Goal: Information Seeking & Learning: Learn about a topic

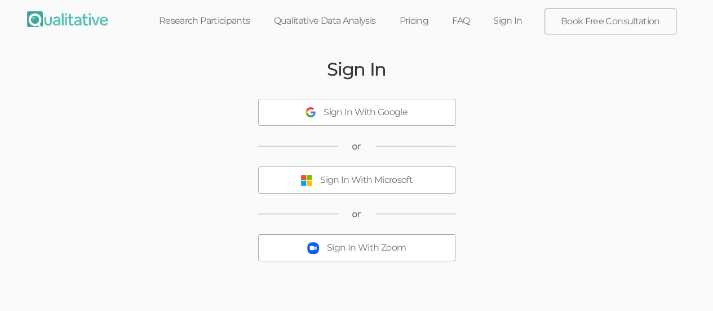
click at [396, 184] on div "Sign In With Microsoft" at bounding box center [366, 180] width 92 height 13
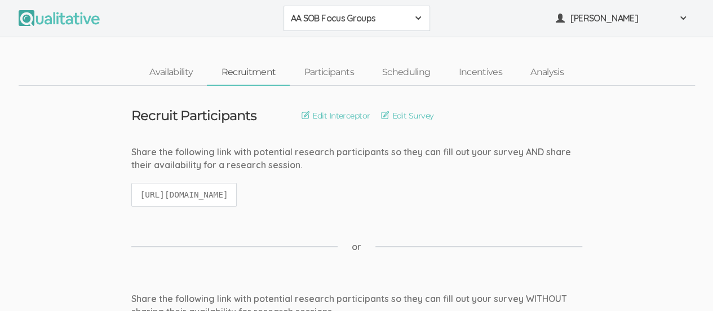
click at [417, 21] on span at bounding box center [418, 18] width 9 height 9
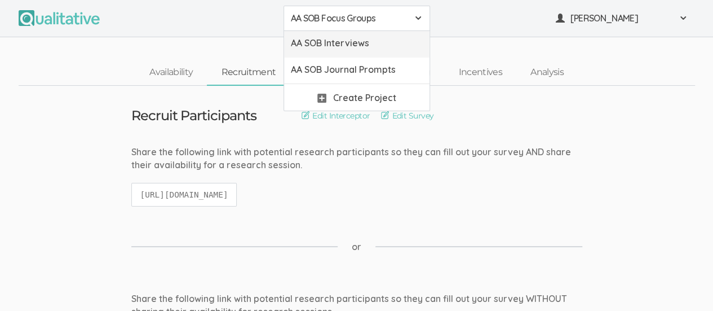
click at [382, 50] on link "AA SOB Interviews" at bounding box center [356, 44] width 145 height 26
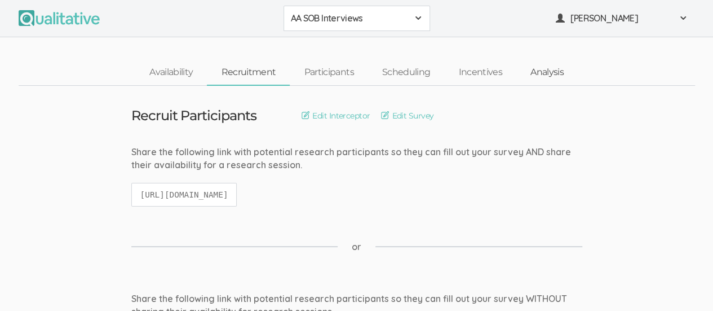
click at [555, 76] on link "Analysis" at bounding box center [546, 72] width 61 height 24
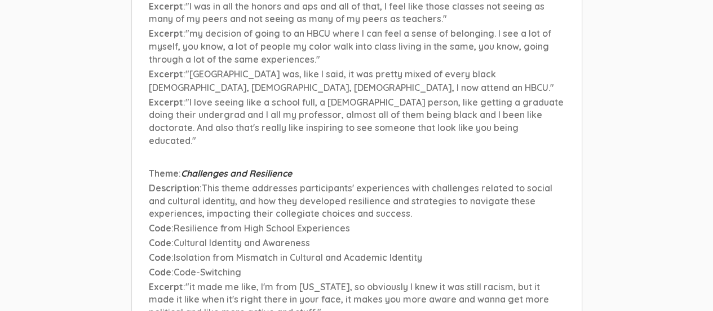
scroll to position [5258, 0]
drag, startPoint x: 188, startPoint y: 263, endPoint x: 577, endPoint y: 286, distance: 390.2
copy span "My overall experience with high school has taught me to kind of like, cancel ou…"
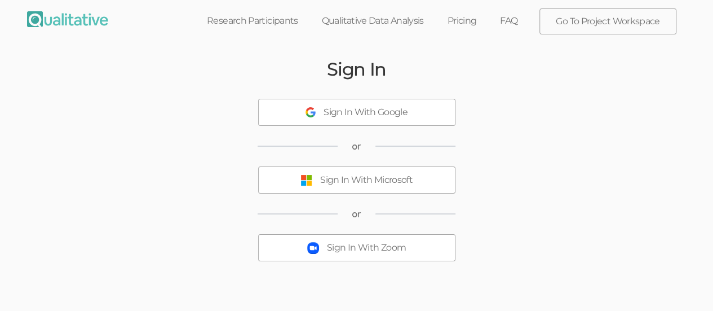
click at [400, 180] on div "Sign In With Microsoft" at bounding box center [366, 180] width 92 height 13
click at [384, 186] on button "Sign In With Microsoft" at bounding box center [356, 179] width 197 height 27
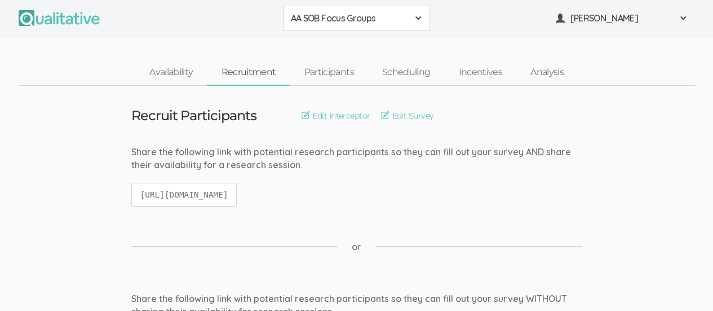
click at [622, 166] on ui-view "Share the following link with potential research participants so they can fill …" at bounding box center [356, 181] width 713 height 72
click at [418, 19] on span at bounding box center [418, 18] width 9 height 9
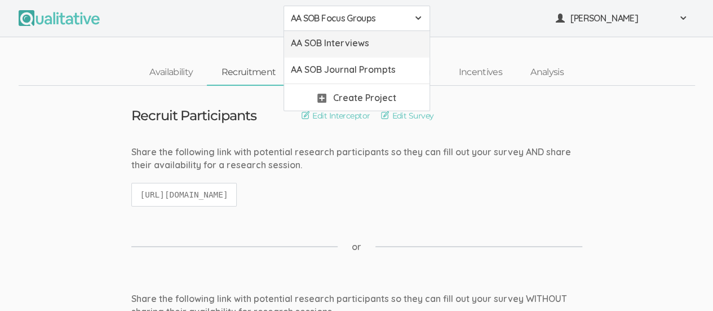
click at [388, 46] on span "AA SOB Interviews" at bounding box center [357, 43] width 132 height 13
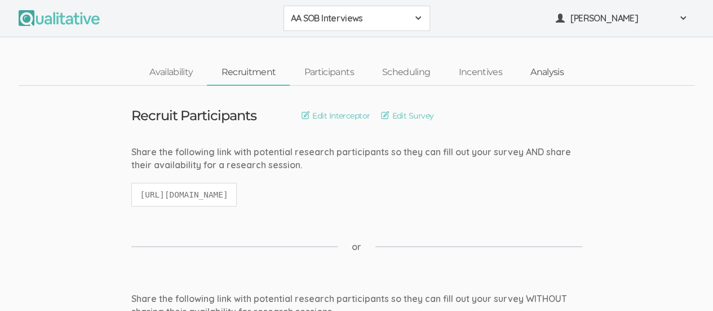
click at [551, 67] on link "Analysis" at bounding box center [546, 72] width 61 height 24
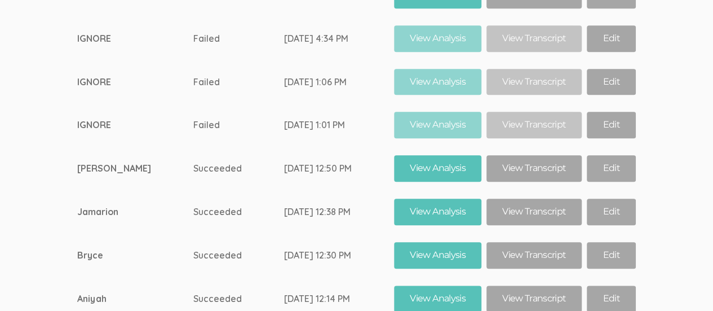
scroll to position [6935, 0]
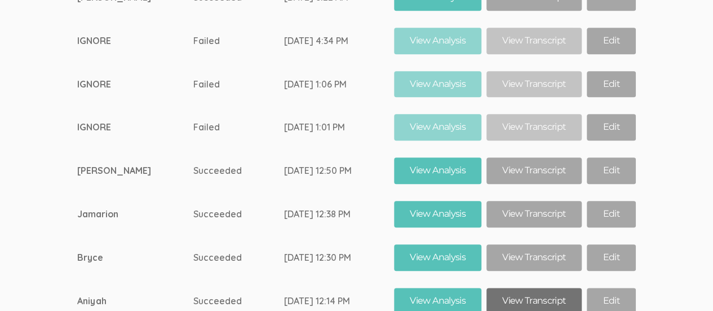
click at [532, 287] on link "View Transcript" at bounding box center [533, 300] width 95 height 26
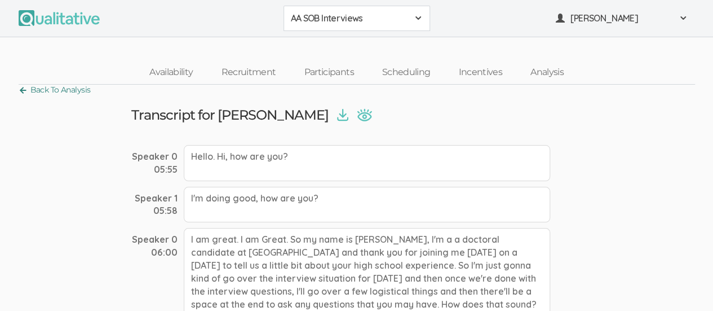
click at [25, 87] on link "Back To Analysis" at bounding box center [55, 89] width 72 height 15
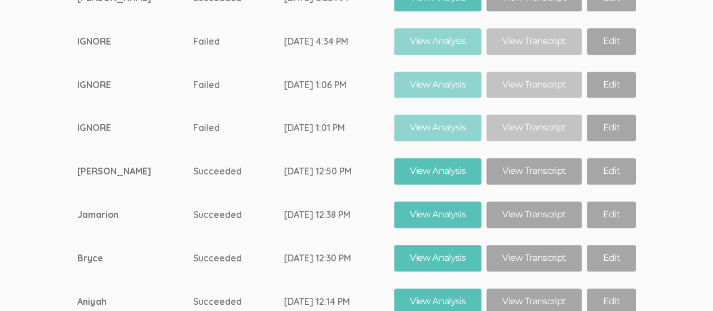
scroll to position [6928, 0]
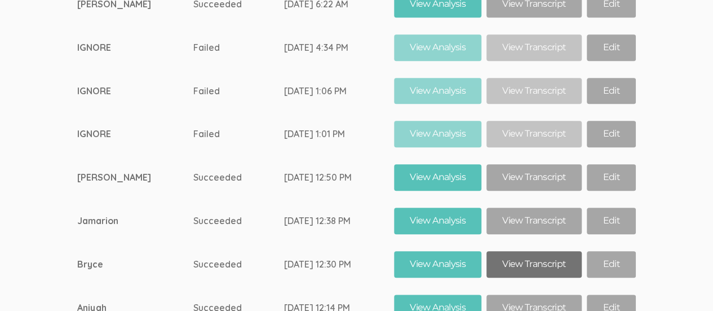
click at [537, 251] on link "View Transcript" at bounding box center [533, 264] width 95 height 26
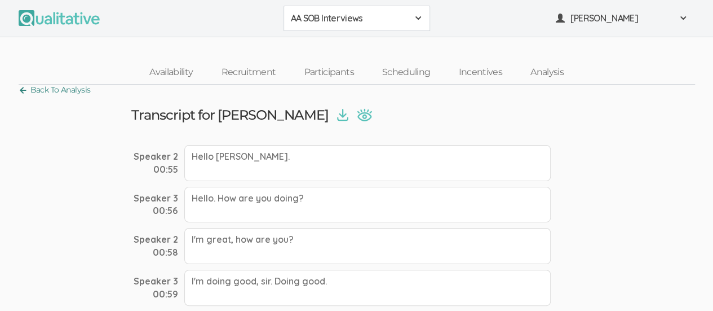
click at [26, 94] on link "Back To Analysis" at bounding box center [55, 89] width 72 height 15
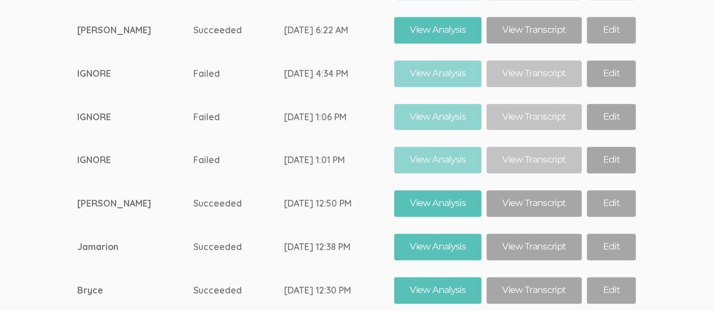
scroll to position [6886, 0]
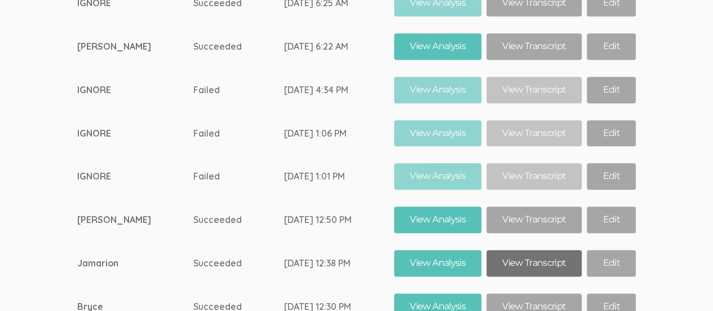
click at [535, 250] on link "View Transcript" at bounding box center [533, 263] width 95 height 26
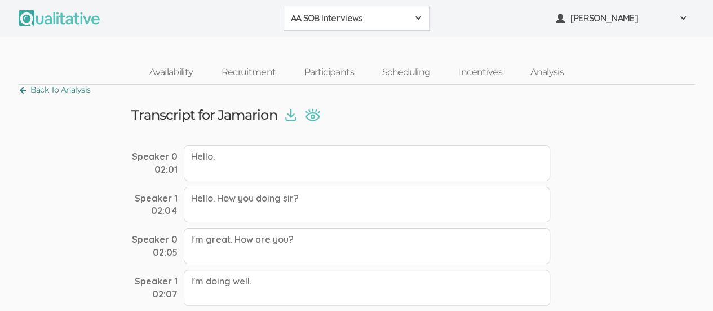
click at [24, 86] on link "Back To Analysis" at bounding box center [55, 89] width 72 height 15
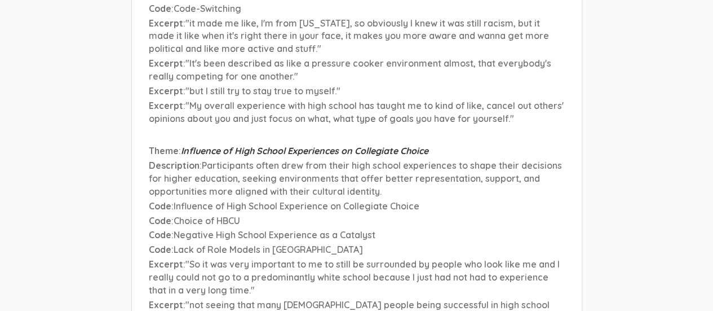
scroll to position [5516, 0]
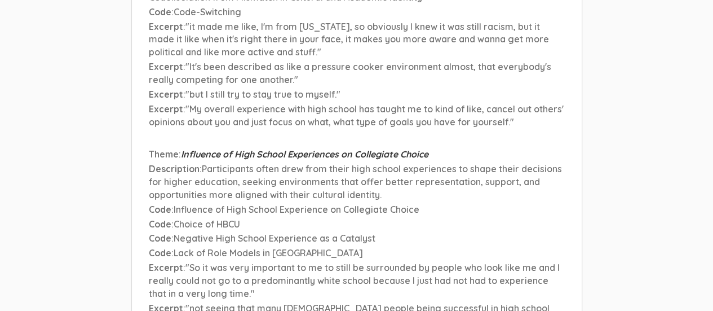
drag, startPoint x: 185, startPoint y: 258, endPoint x: 391, endPoint y: 272, distance: 206.8
copy span ""Even though it was kind of a negative experience, it pushed me towards having …"
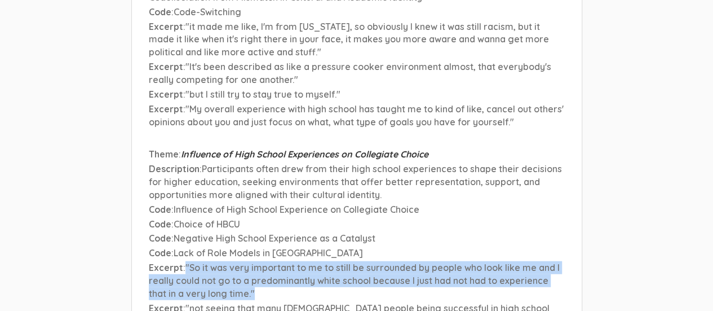
drag, startPoint x: 186, startPoint y: 163, endPoint x: 240, endPoint y: 191, distance: 60.8
click at [240, 261] on p "Excerpt : "So it was very important to me to still be surrounded by people who …" at bounding box center [357, 280] width 416 height 39
copy span ""So it was very important to me to still be surrounded by people who look like …"
